Goal: Task Accomplishment & Management: Complete application form

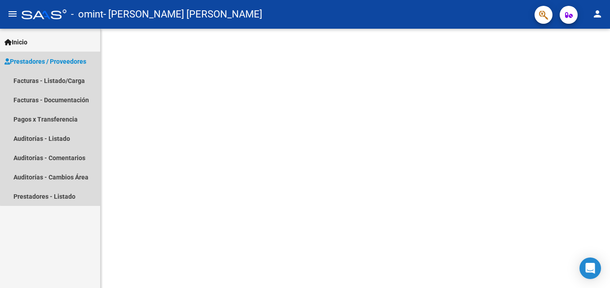
click at [54, 60] on span "Prestadores / Proveedores" at bounding box center [45, 62] width 82 height 10
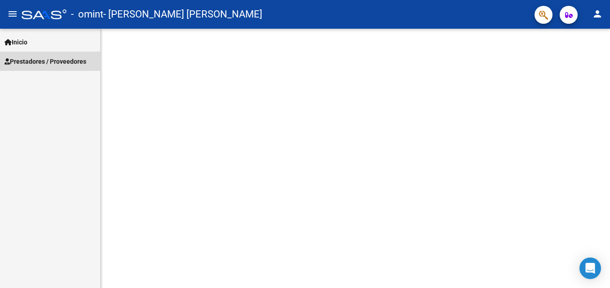
click at [35, 61] on span "Prestadores / Proveedores" at bounding box center [45, 62] width 82 height 10
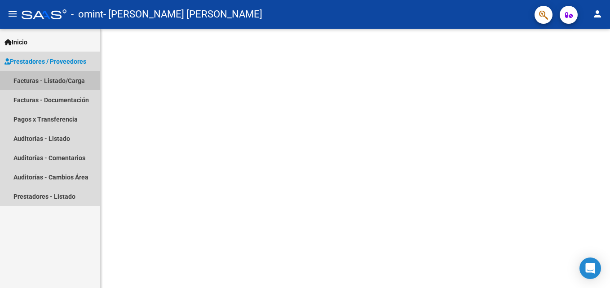
click at [37, 79] on link "Facturas - Listado/Carga" at bounding box center [50, 80] width 100 height 19
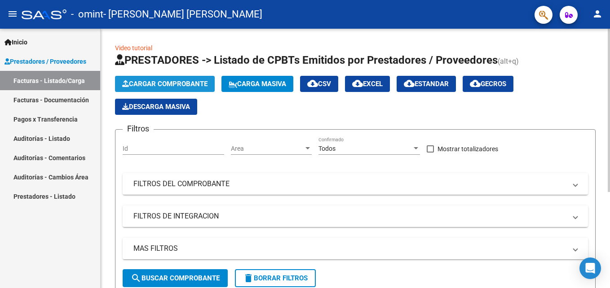
click at [135, 79] on button "Cargar Comprobante" at bounding box center [165, 84] width 100 height 16
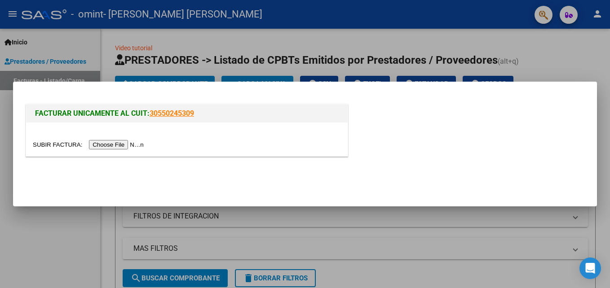
click at [106, 146] on input "file" at bounding box center [90, 144] width 114 height 9
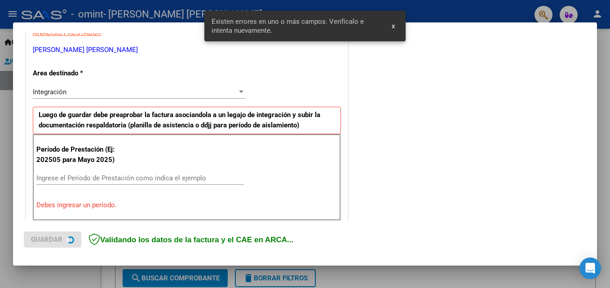
scroll to position [202, 0]
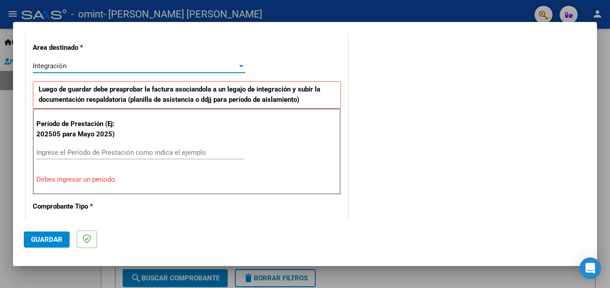
click at [79, 62] on div "Integración" at bounding box center [135, 66] width 204 height 8
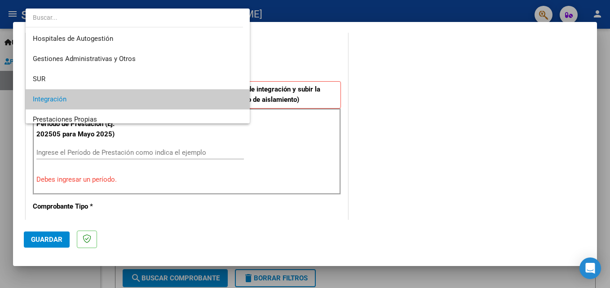
scroll to position [34, 0]
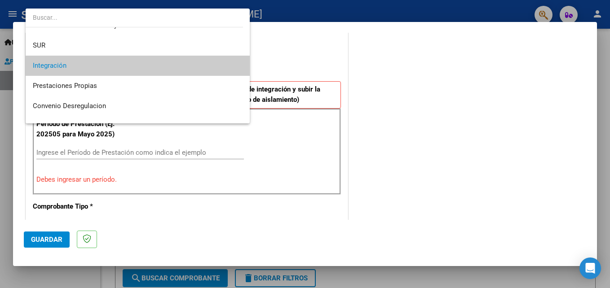
click at [72, 68] on span "Integración" at bounding box center [138, 66] width 210 height 20
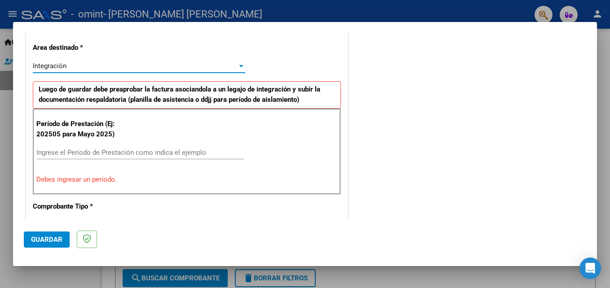
click at [74, 150] on input "Ingrese el Período de Prestación como indica el ejemplo" at bounding box center [139, 153] width 207 height 8
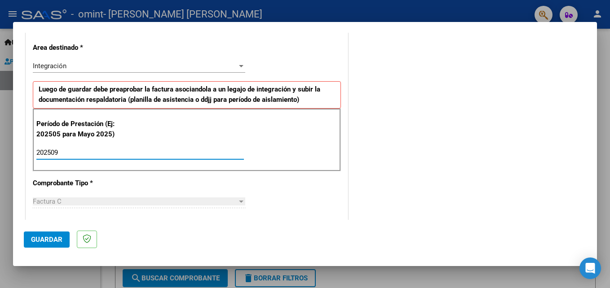
type input "202509"
click at [73, 203] on div "Factura C" at bounding box center [135, 202] width 204 height 8
click at [37, 242] on span "Guardar" at bounding box center [46, 240] width 31 height 8
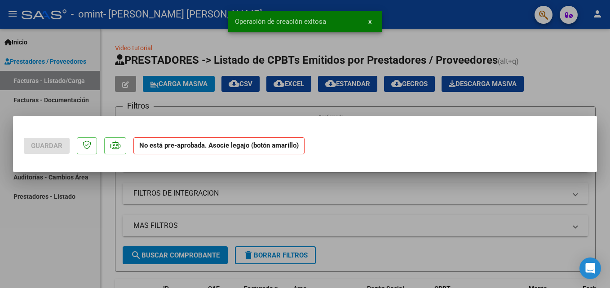
scroll to position [0, 0]
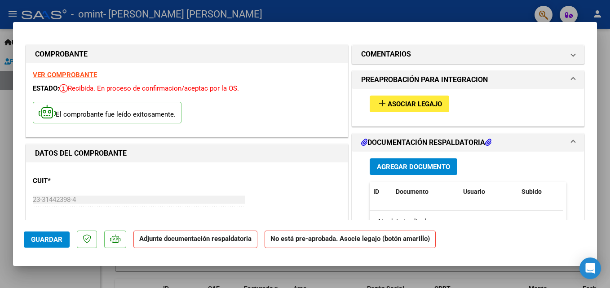
click at [377, 105] on mat-icon "add" at bounding box center [382, 103] width 11 height 11
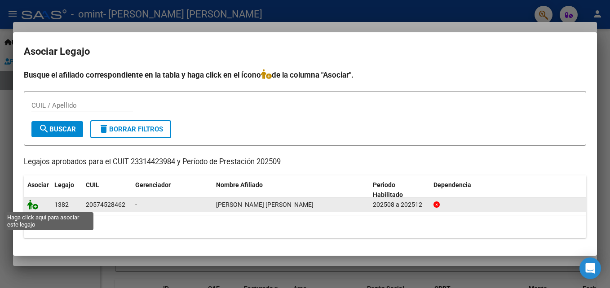
click at [33, 206] on icon at bounding box center [32, 205] width 11 height 10
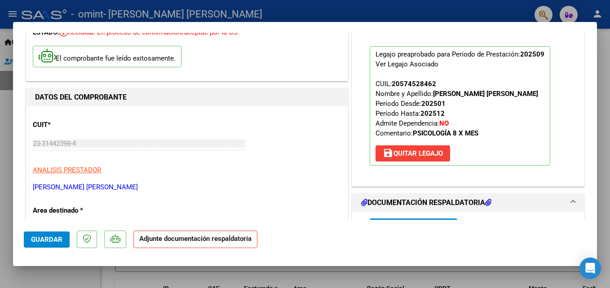
scroll to position [90, 0]
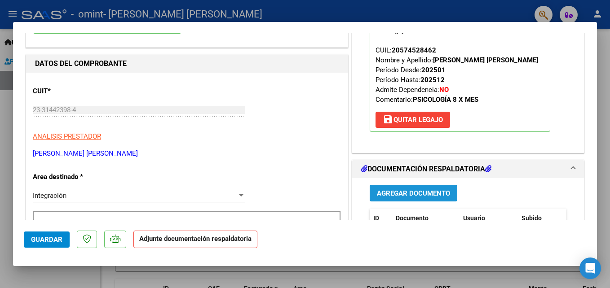
click at [379, 194] on span "Agregar Documento" at bounding box center [413, 193] width 73 height 8
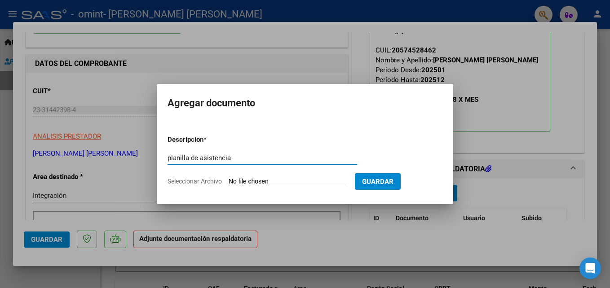
type input "planilla de asistencia"
click at [263, 181] on input "Seleccionar Archivo" at bounding box center [288, 182] width 119 height 9
type input "C:\fakepath\[PERSON_NAME]-asistencia septiembre-psl.pdf"
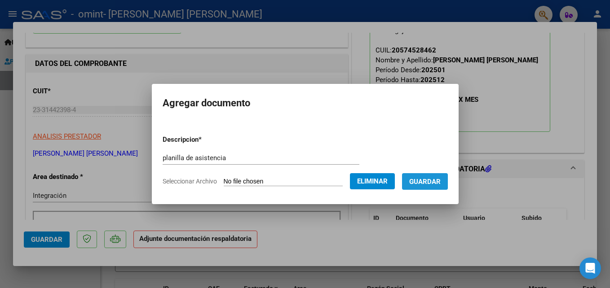
click at [440, 179] on span "Guardar" at bounding box center [424, 182] width 31 height 8
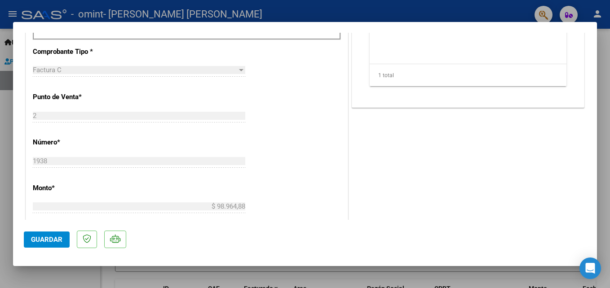
scroll to position [257, 0]
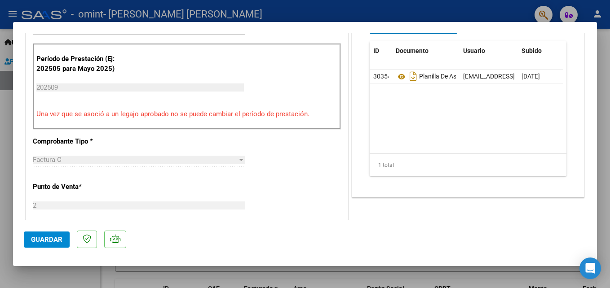
click at [47, 242] on span "Guardar" at bounding box center [46, 240] width 31 height 8
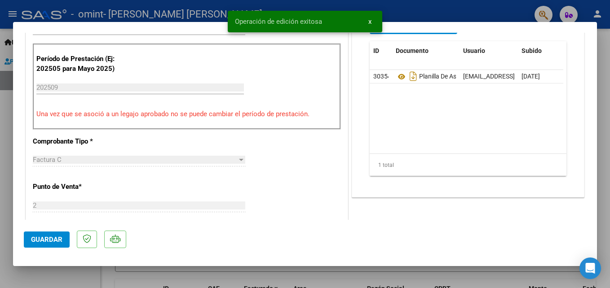
click at [47, 242] on span "Guardar" at bounding box center [46, 240] width 31 height 8
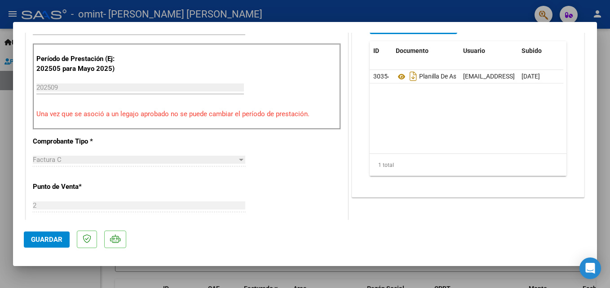
click at [605, 72] on div at bounding box center [305, 144] width 610 height 288
type input "$ 0,00"
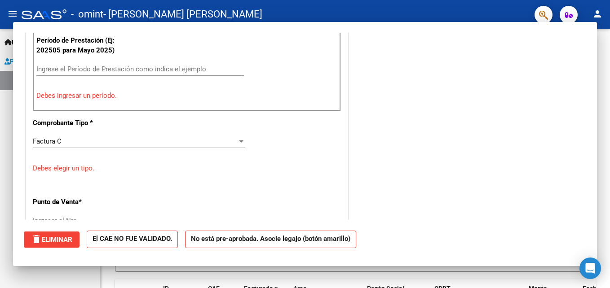
scroll to position [219, 0]
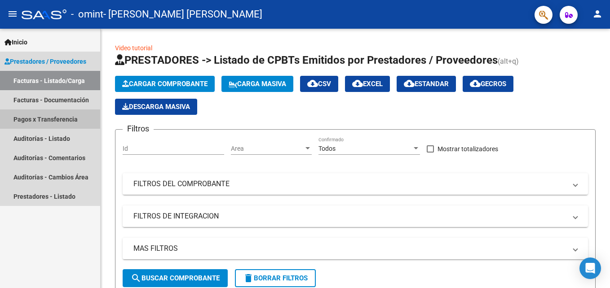
click at [50, 119] on link "Pagos x Transferencia" at bounding box center [50, 119] width 100 height 19
